Goal: Find specific page/section: Find specific page/section

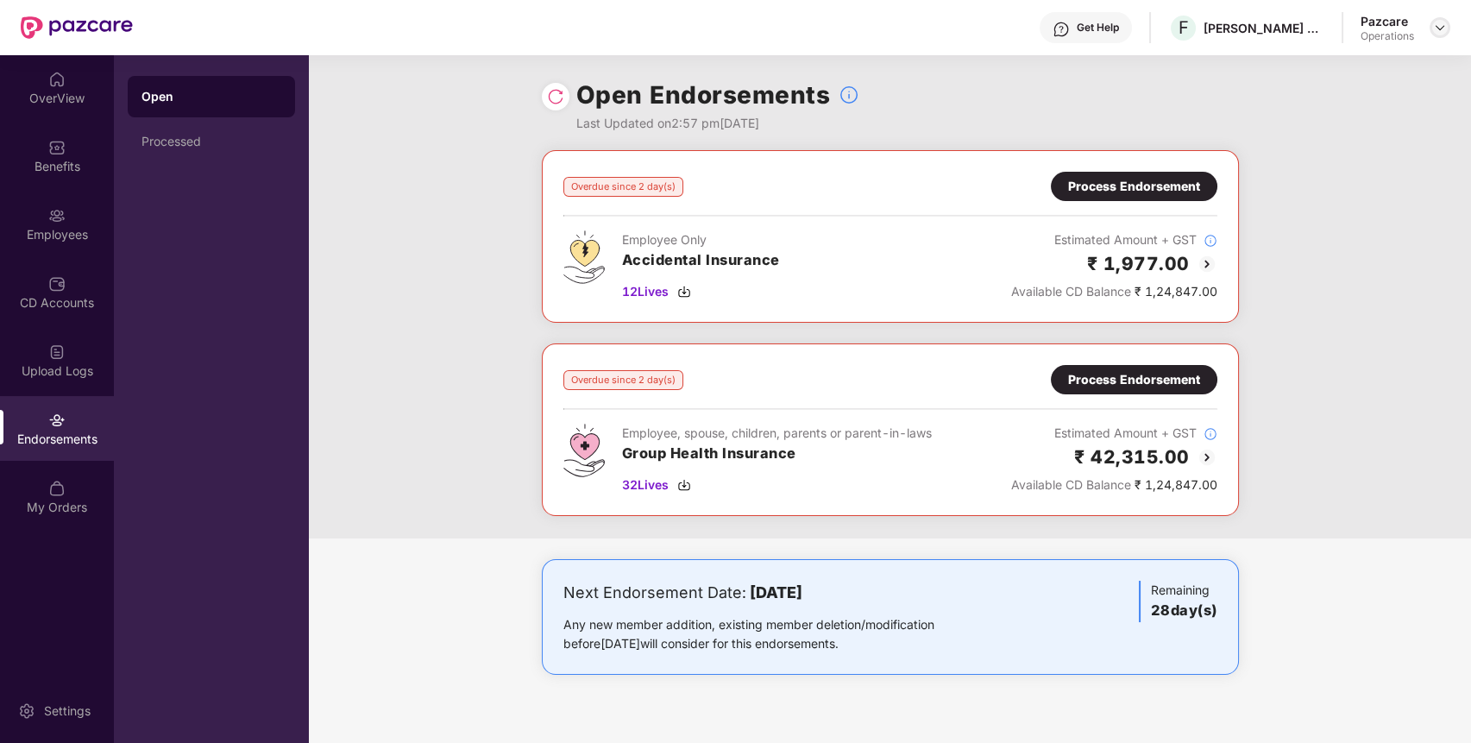
click at [1433, 30] on img at bounding box center [1440, 28] width 14 height 14
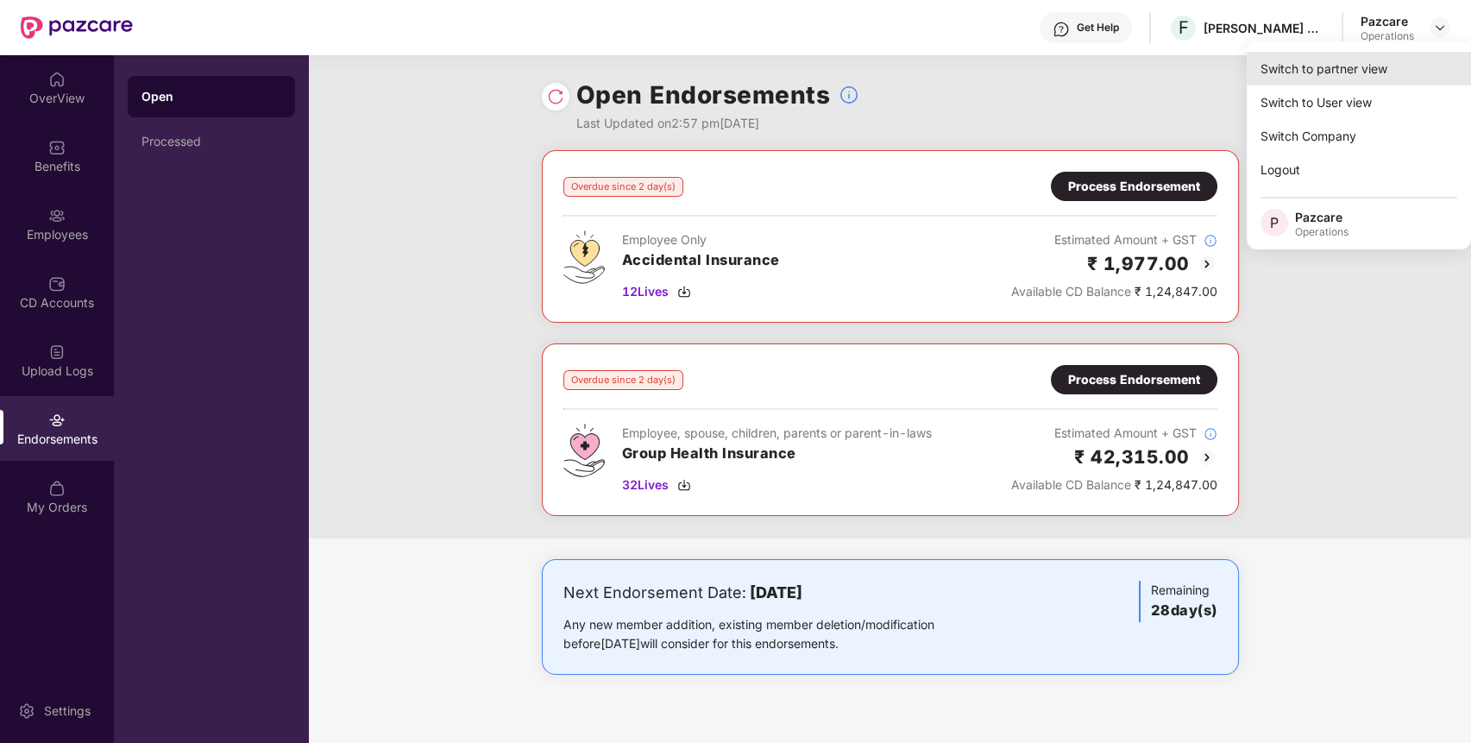
click at [1391, 66] on div "Switch to partner view" at bounding box center [1359, 69] width 224 height 34
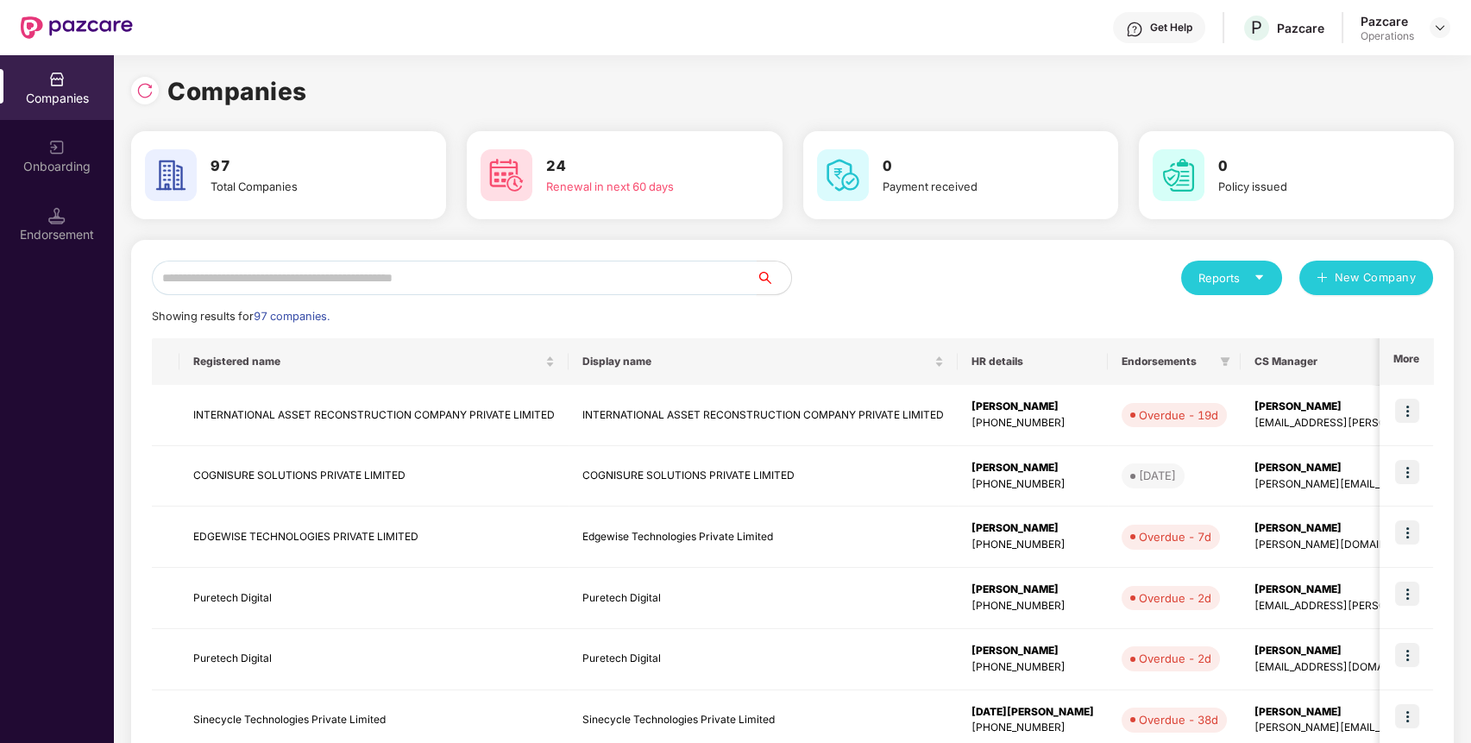
click at [683, 273] on input "text" at bounding box center [454, 278] width 605 height 35
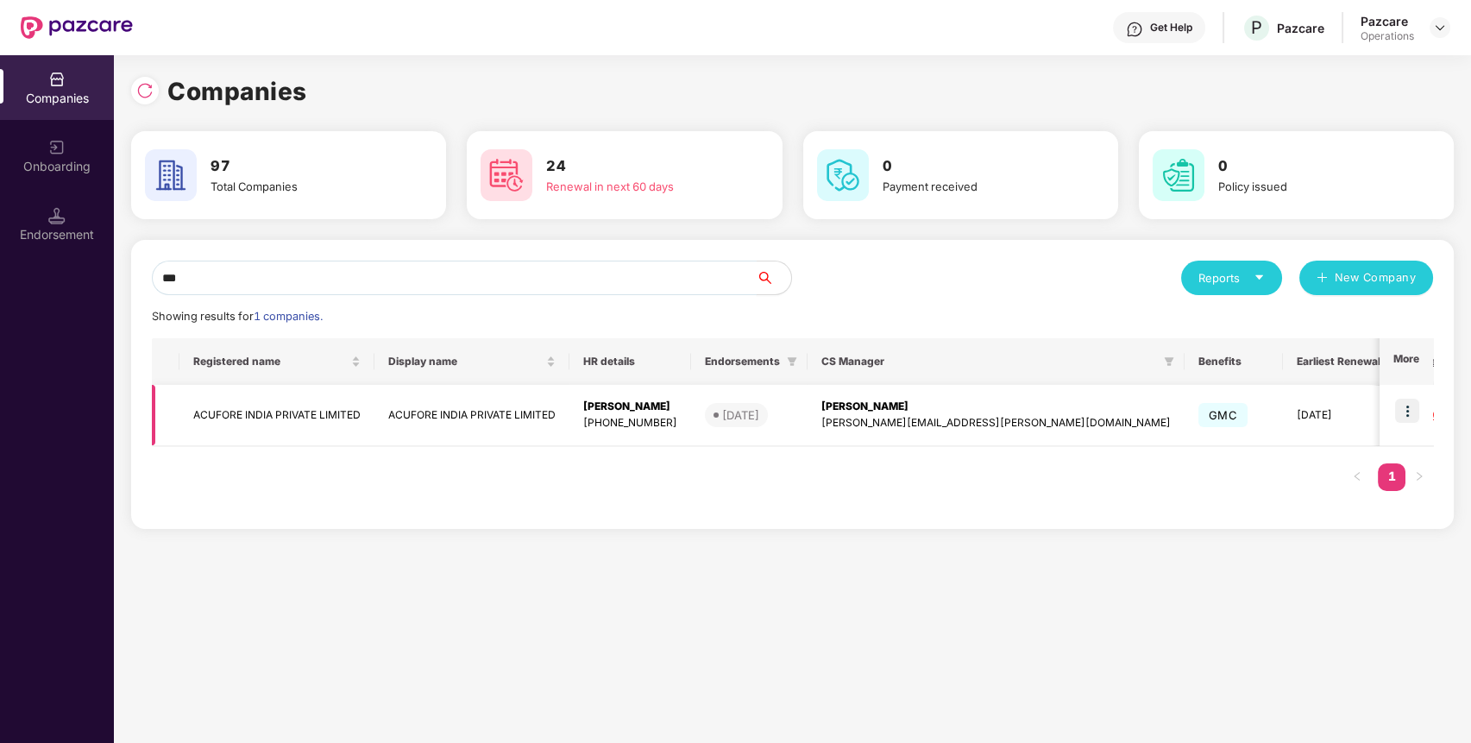
type input "***"
click at [338, 413] on td "ACUFORE INDIA PRIVATE LIMITED" at bounding box center [276, 415] width 195 height 61
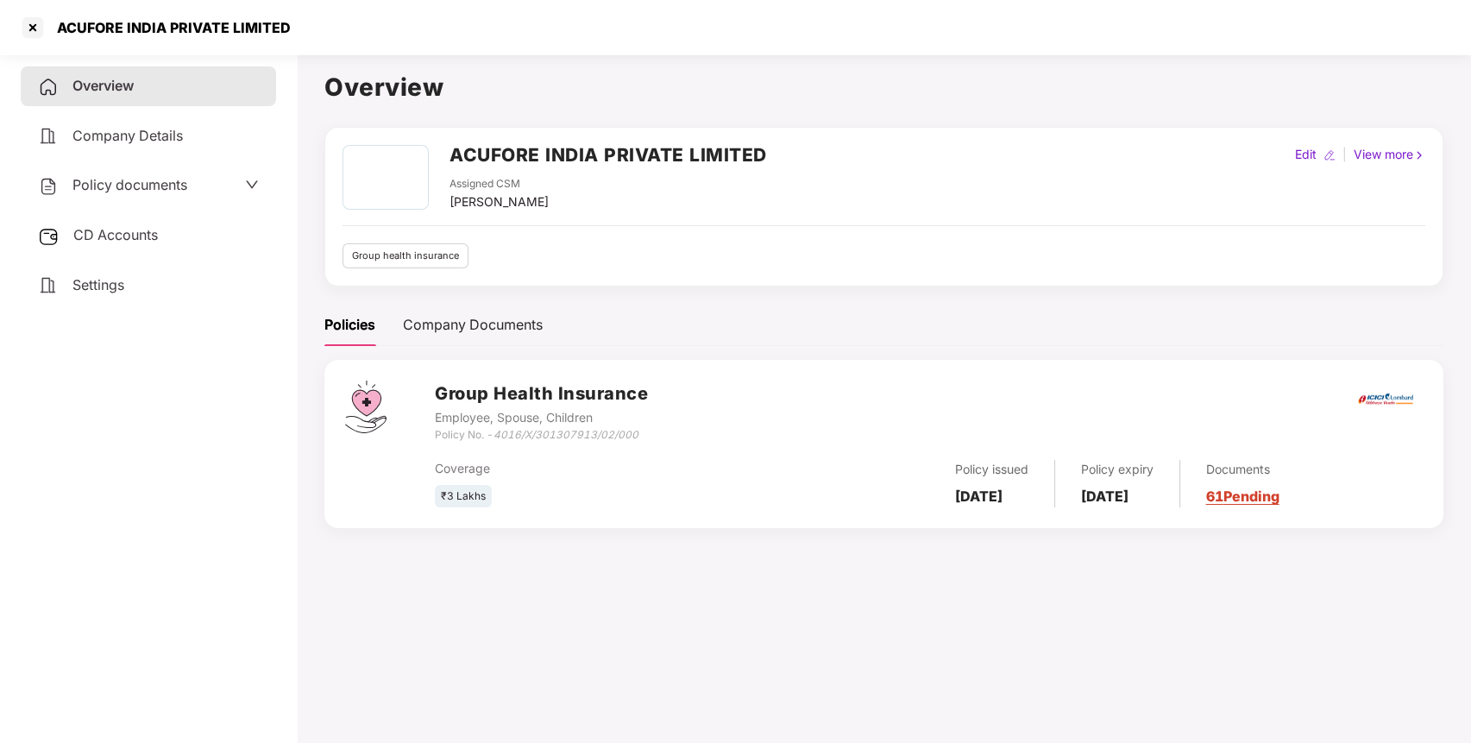
click at [138, 185] on span "Policy documents" at bounding box center [129, 184] width 115 height 17
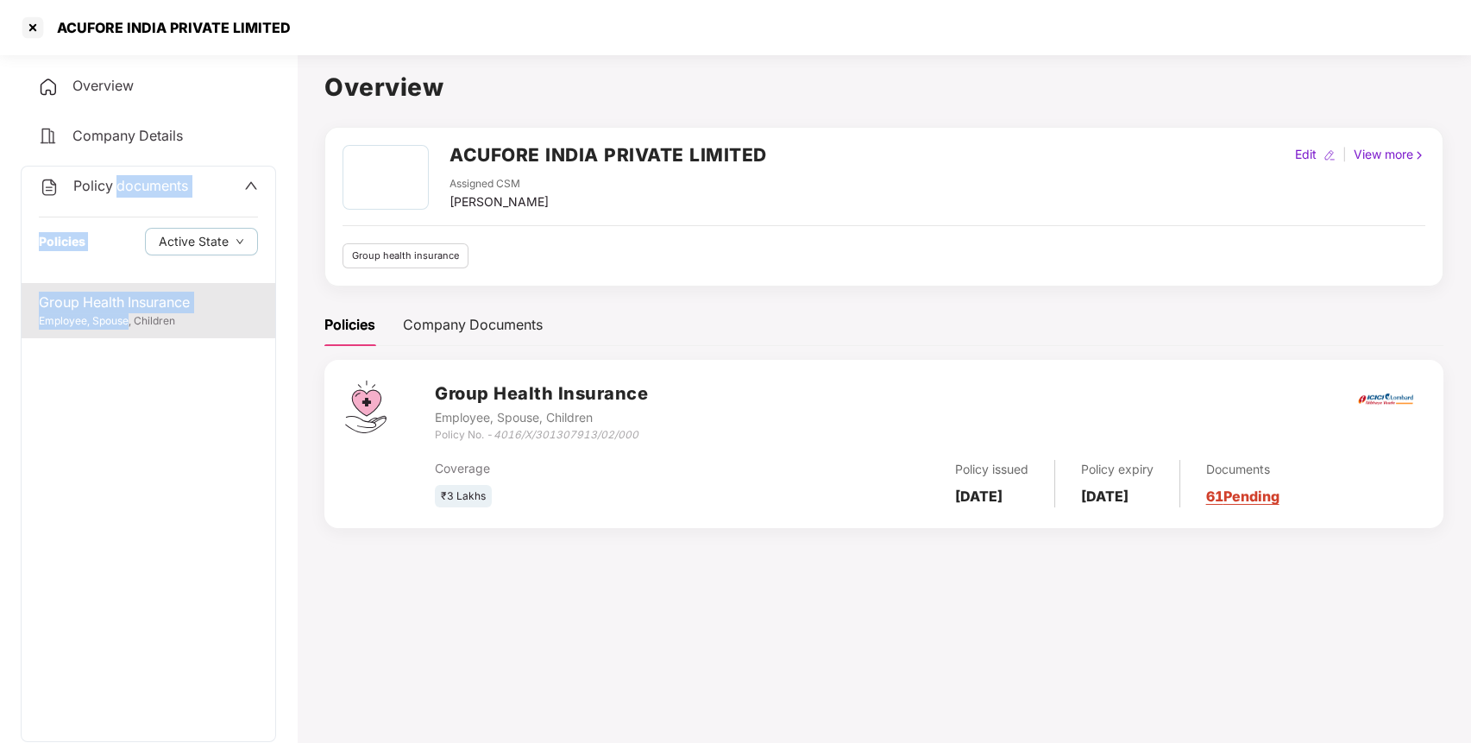
drag, startPoint x: 138, startPoint y: 184, endPoint x: 124, endPoint y: 329, distance: 145.6
click at [124, 329] on div "Policy documents Policies Active State Group Health Insurance Employee, Spouse,…" at bounding box center [148, 454] width 255 height 576
click at [154, 311] on div "Group Health Insurance" at bounding box center [148, 303] width 219 height 22
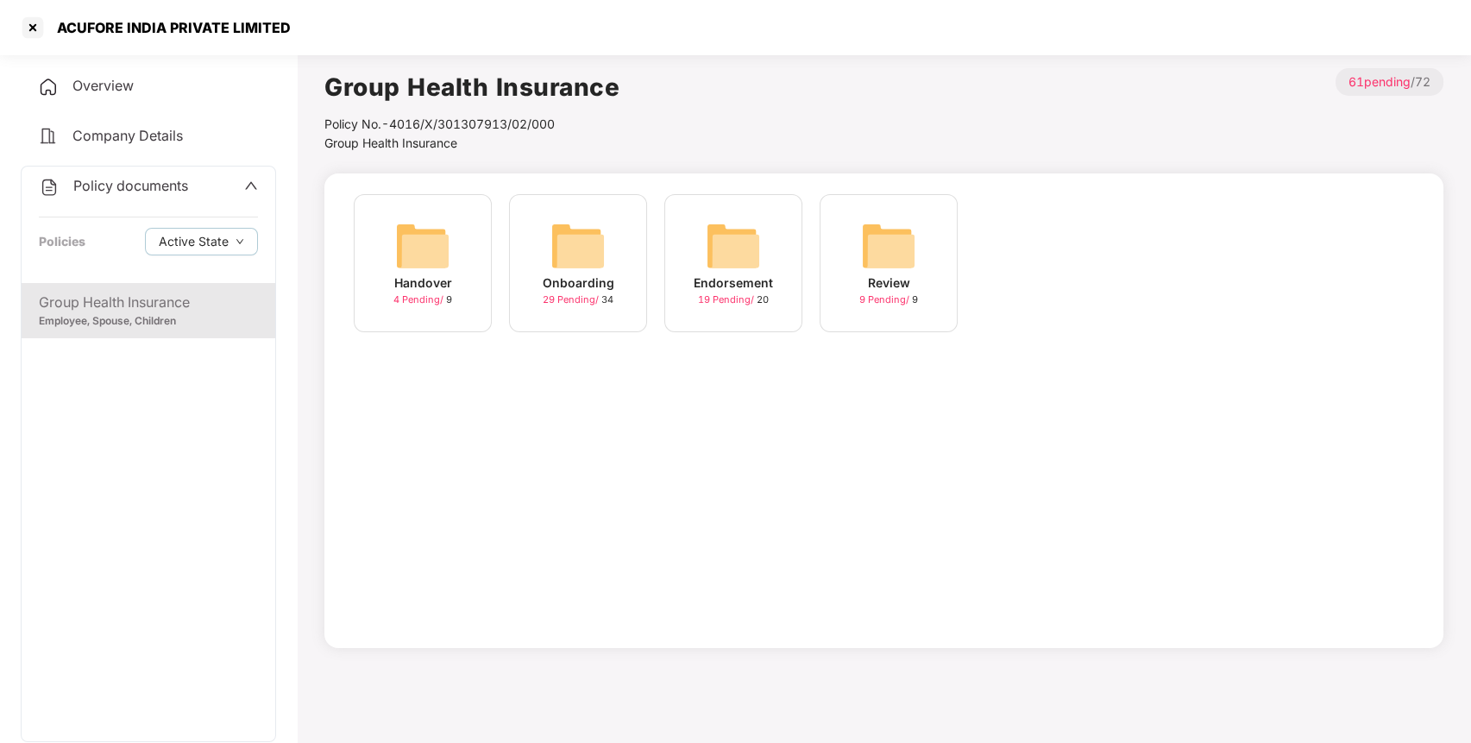
click at [752, 235] on img at bounding box center [733, 245] width 55 height 55
click at [583, 238] on img at bounding box center [578, 245] width 55 height 55
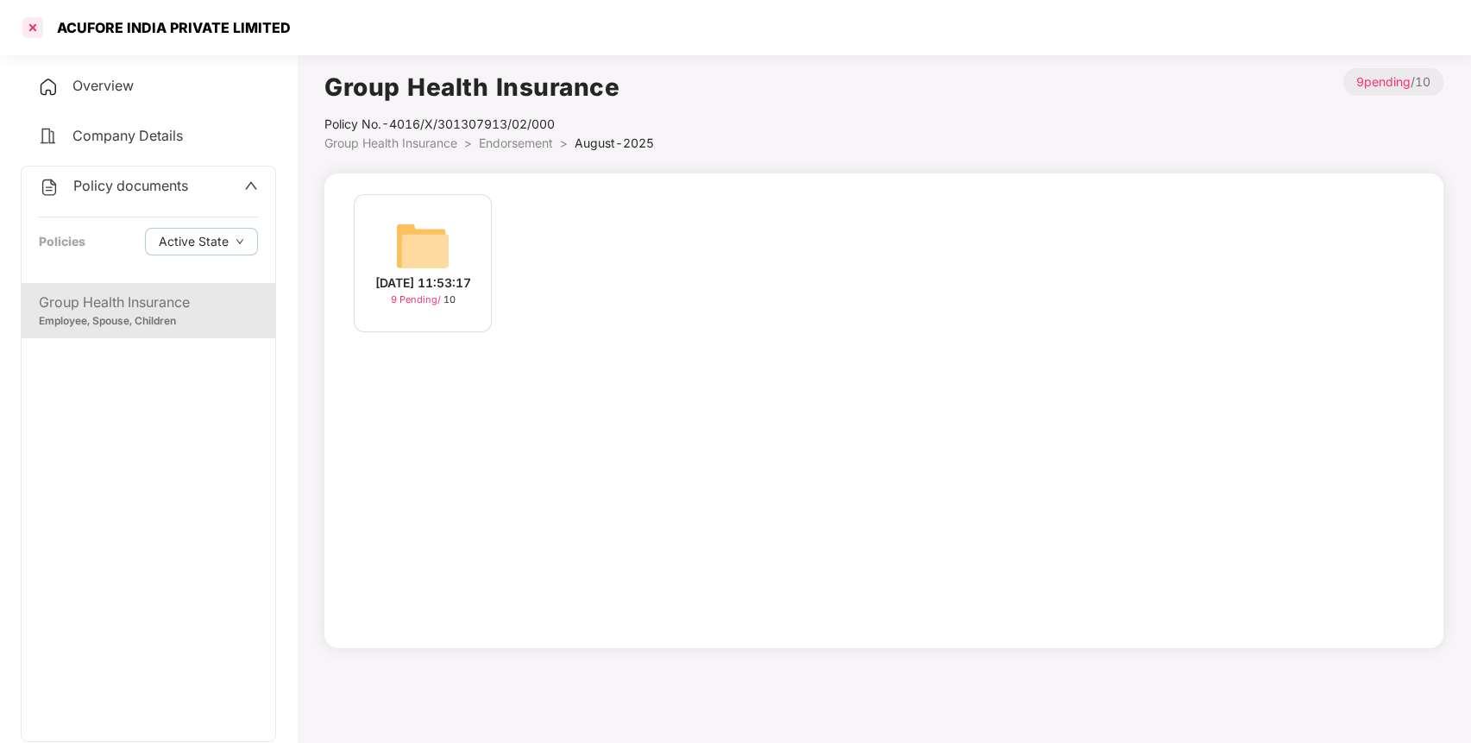
click at [33, 25] on div at bounding box center [33, 28] width 28 height 28
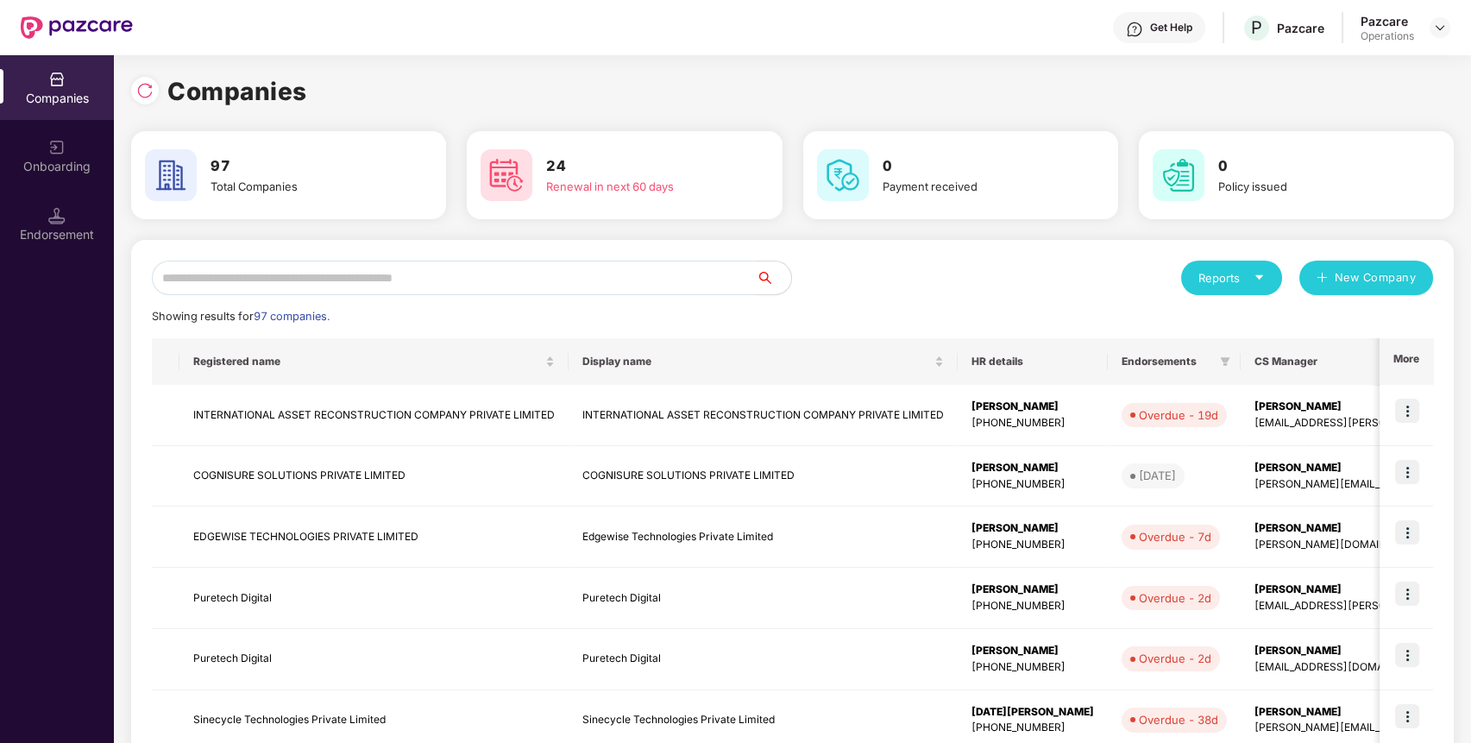
click at [660, 276] on input "text" at bounding box center [454, 278] width 605 height 35
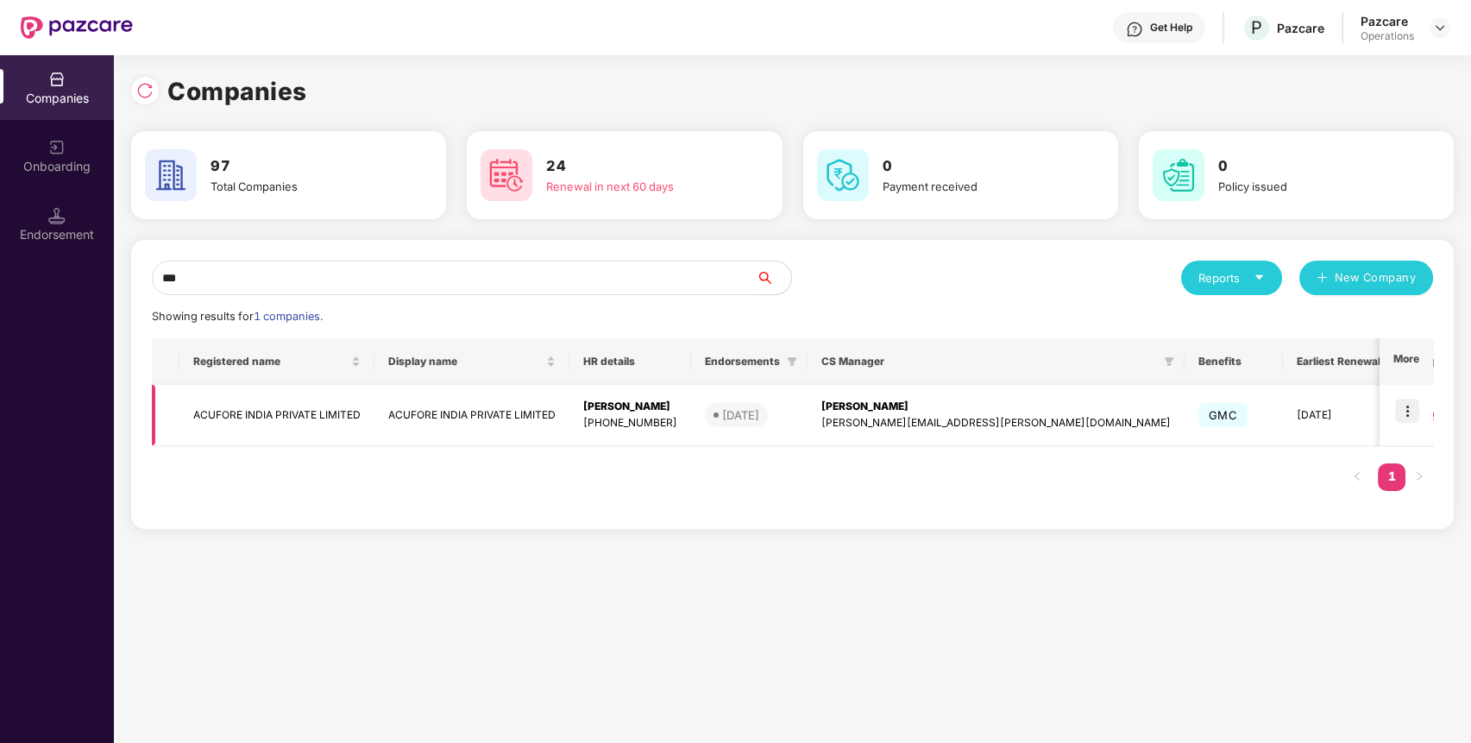
type input "***"
click at [1413, 406] on img at bounding box center [1407, 411] width 24 height 24
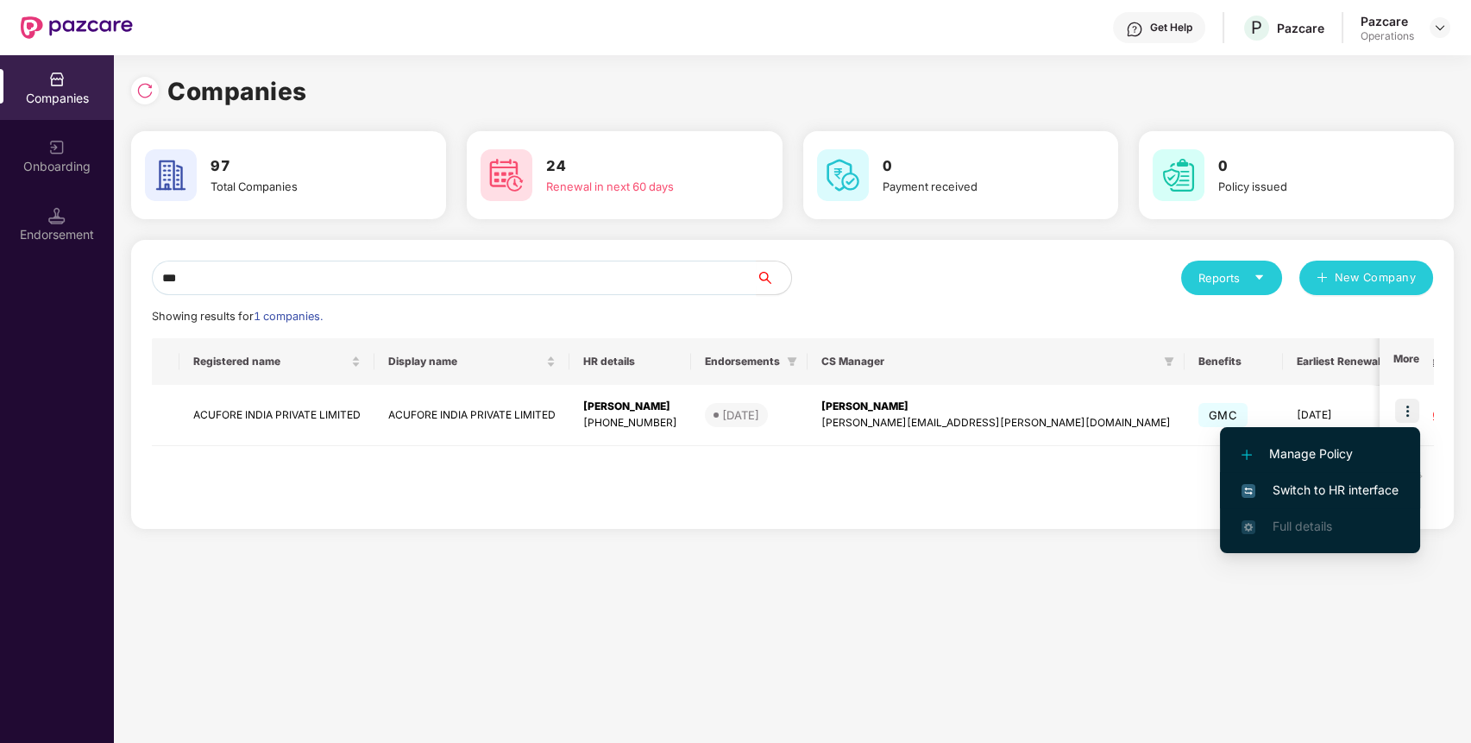
click at [1344, 494] on span "Switch to HR interface" at bounding box center [1320, 490] width 157 height 19
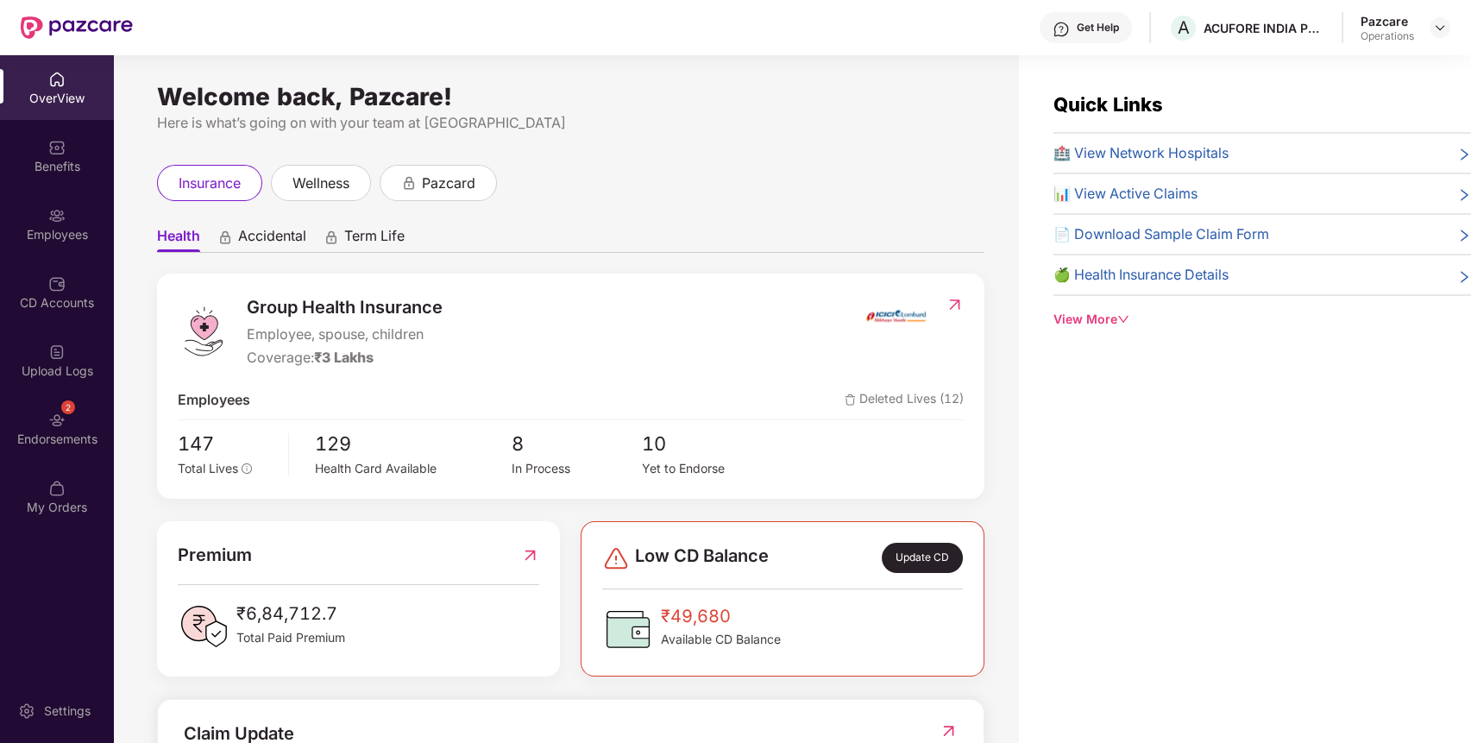
click at [71, 438] on div "Endorsements" at bounding box center [57, 439] width 114 height 17
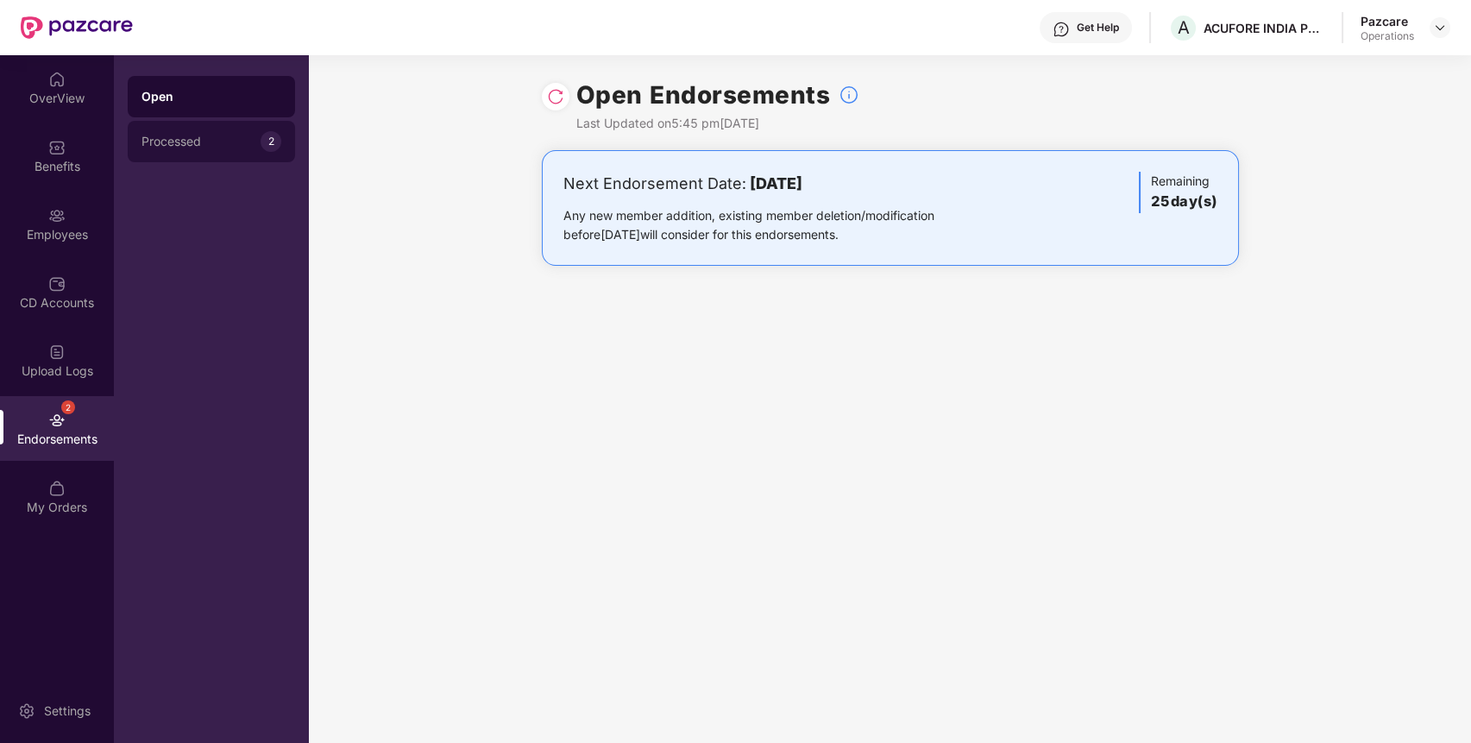
click at [167, 148] on div "Processed 2" at bounding box center [211, 141] width 167 height 41
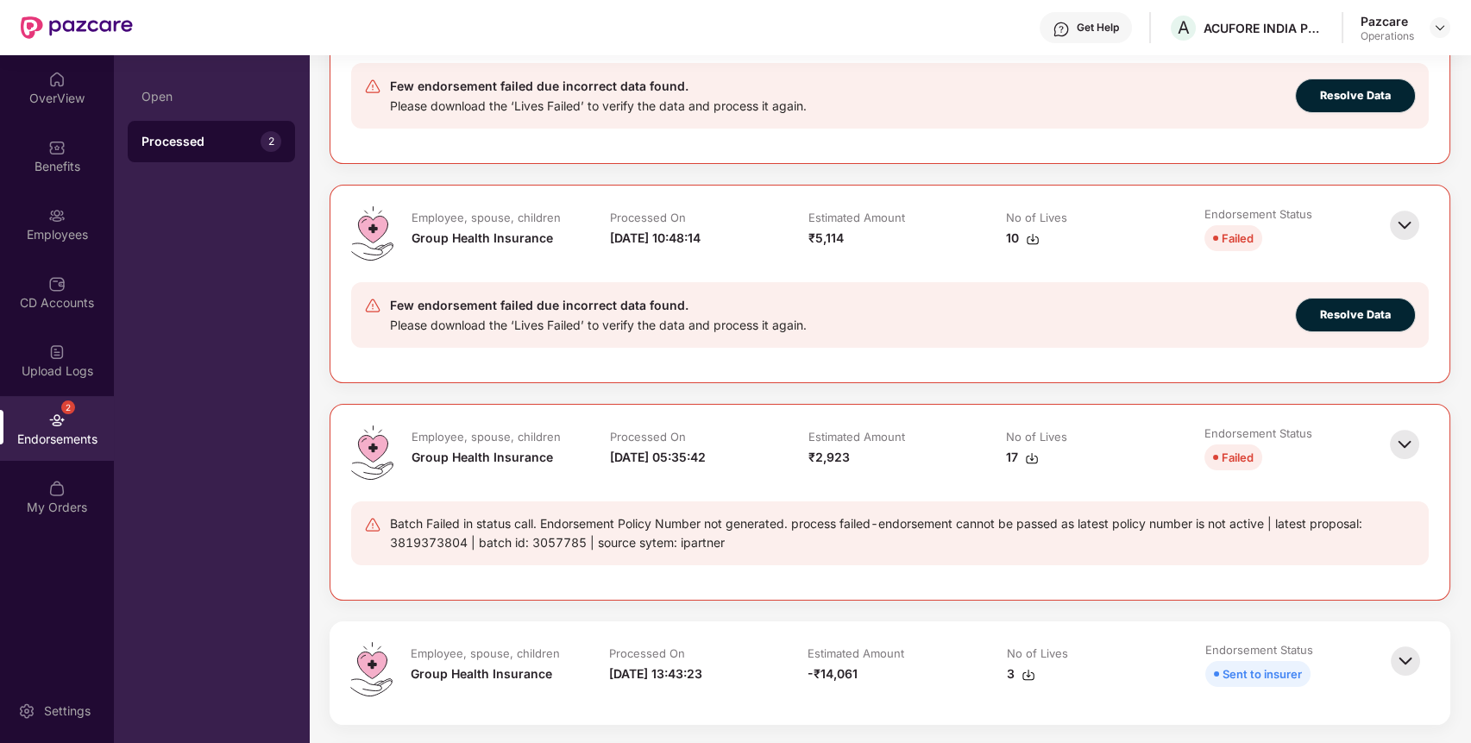
scroll to position [956, 0]
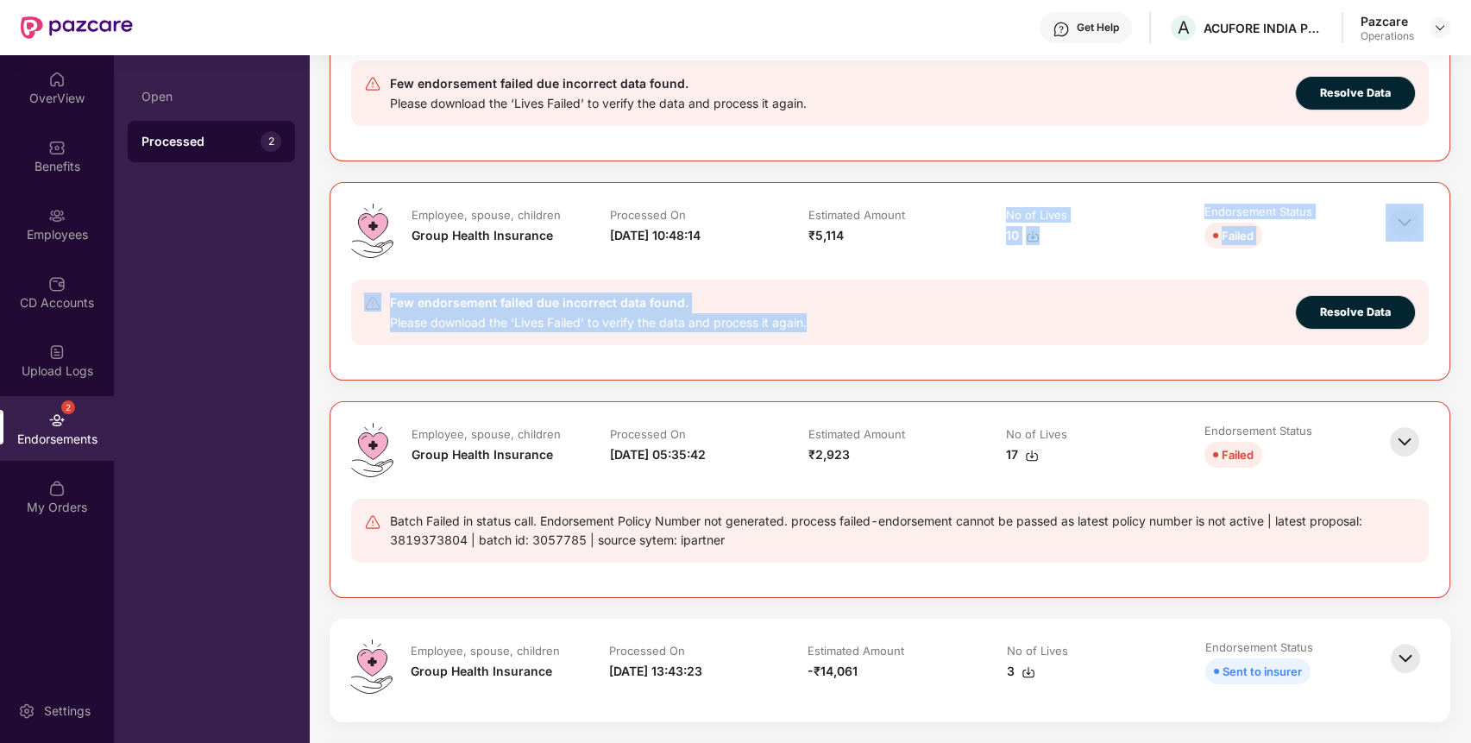
drag, startPoint x: 869, startPoint y: 252, endPoint x: 920, endPoint y: 355, distance: 114.6
click at [920, 355] on div "Employee, spouse, children Group Health Insurance Processed On [DATE] 10:48:14 …" at bounding box center [889, 281] width 1119 height 197
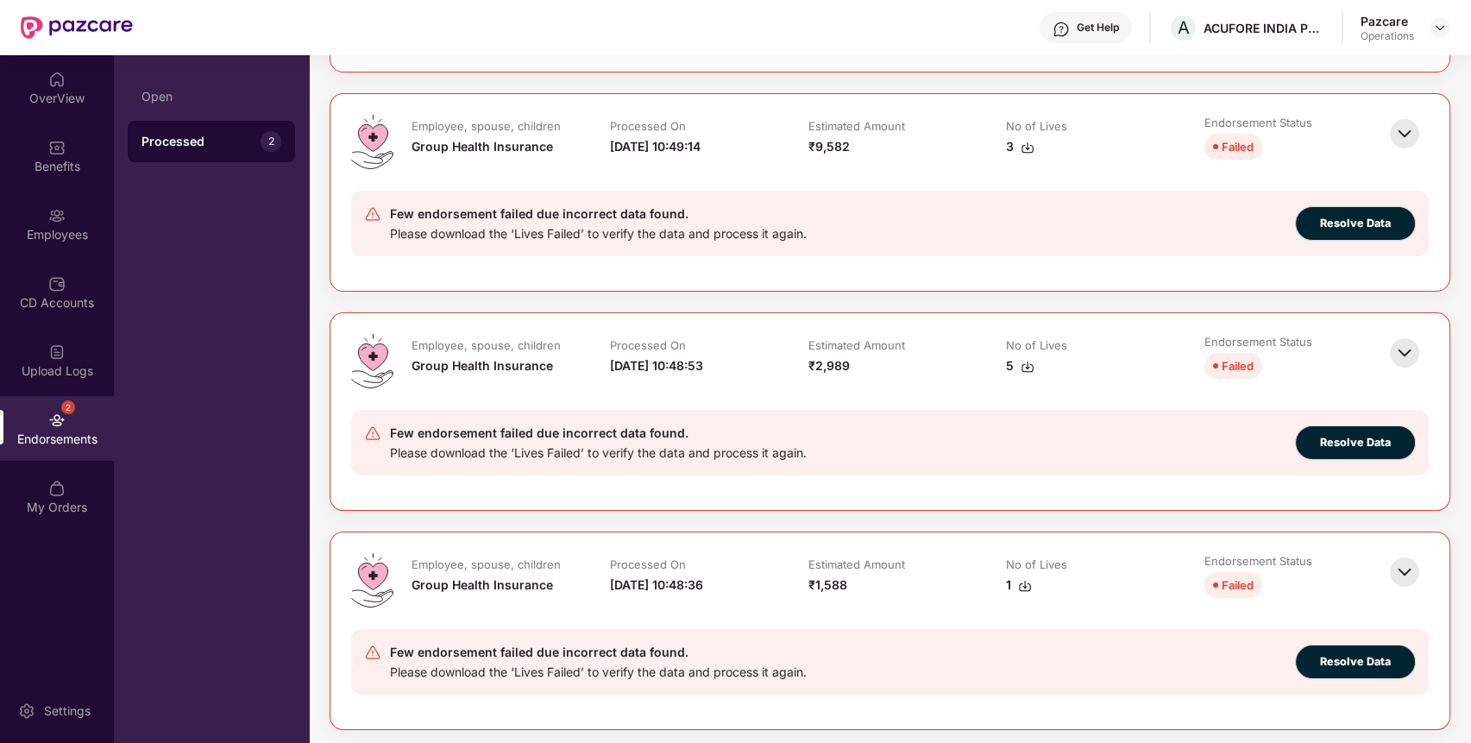
scroll to position [0, 0]
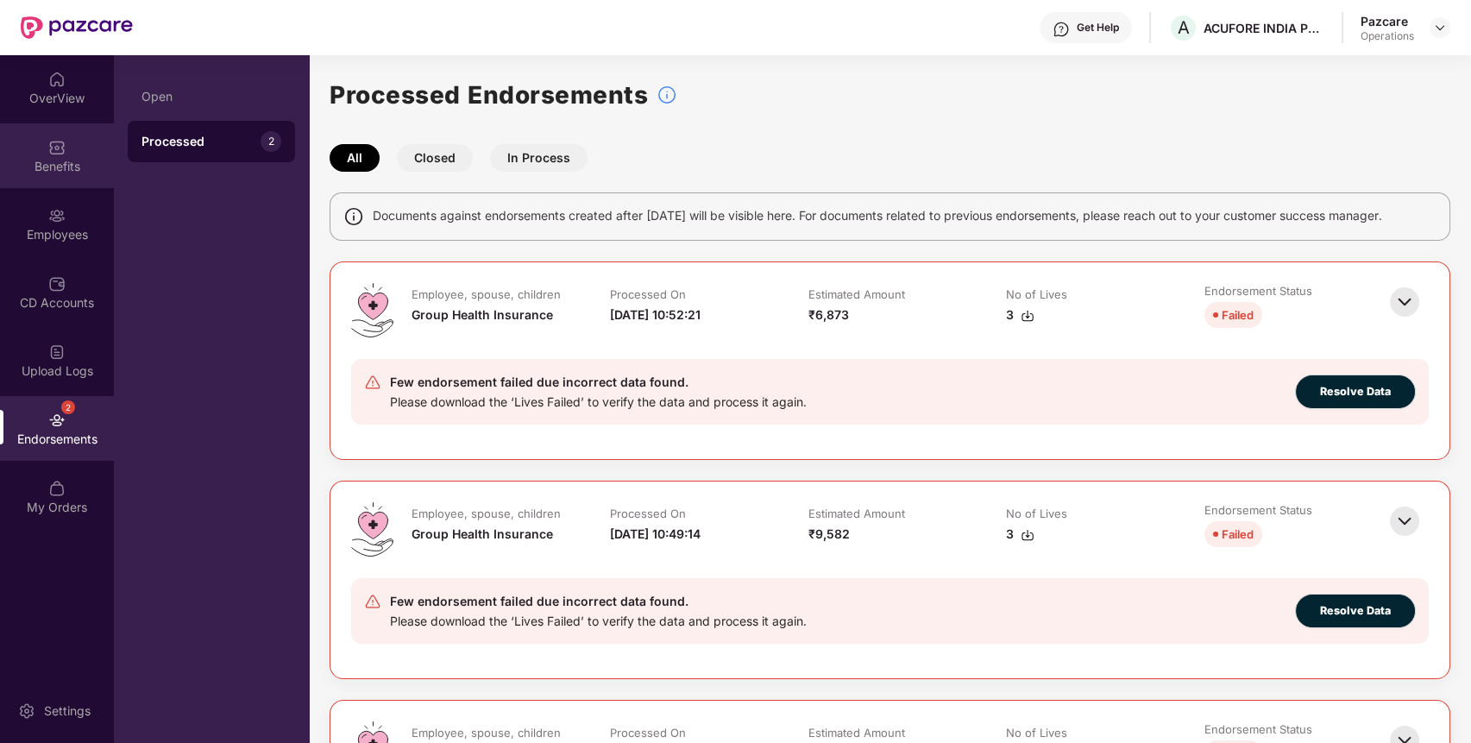
click at [74, 148] on div "Benefits" at bounding box center [57, 155] width 114 height 65
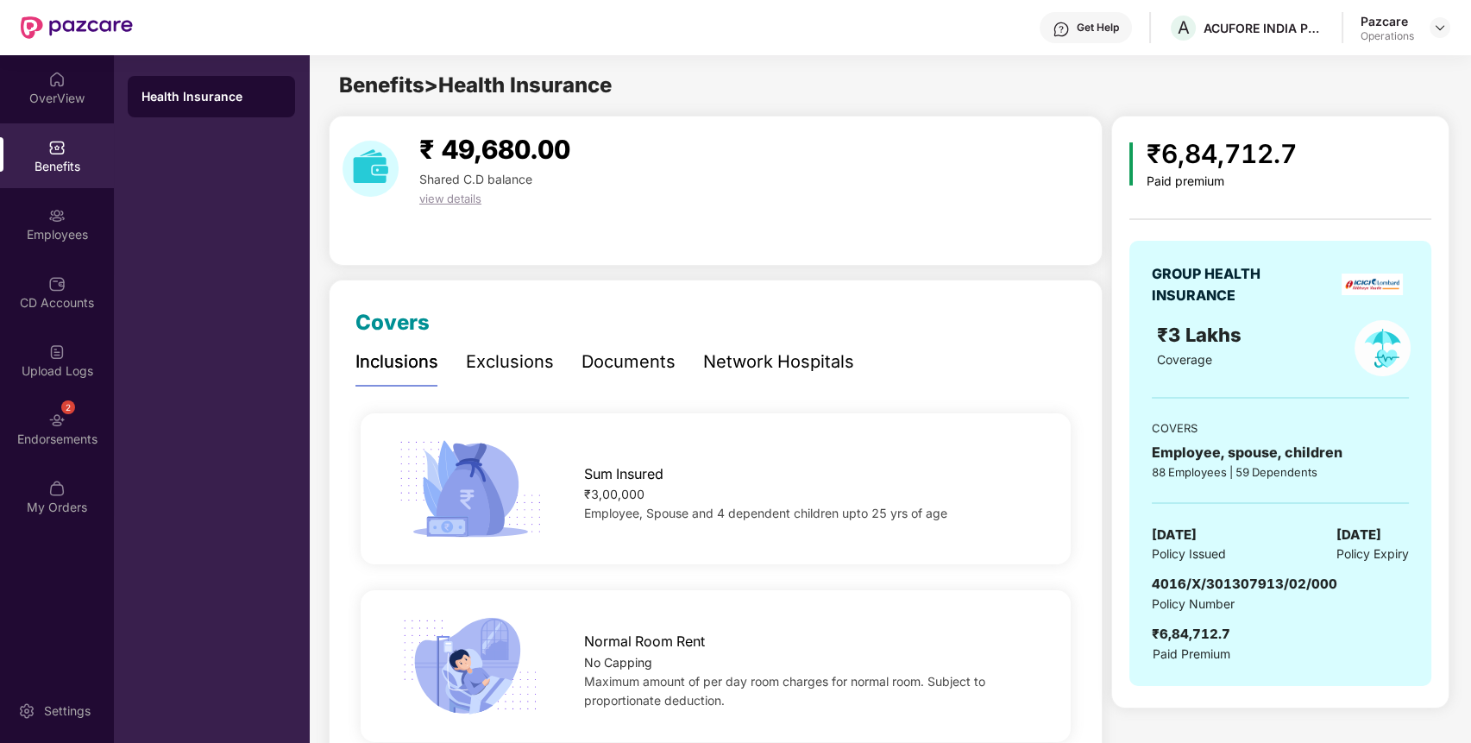
click at [1212, 582] on span "4016/X/301307913/02/000" at bounding box center [1245, 584] width 186 height 16
copy span "4016/X/301307913/02/000"
